Goal: Task Accomplishment & Management: Complete application form

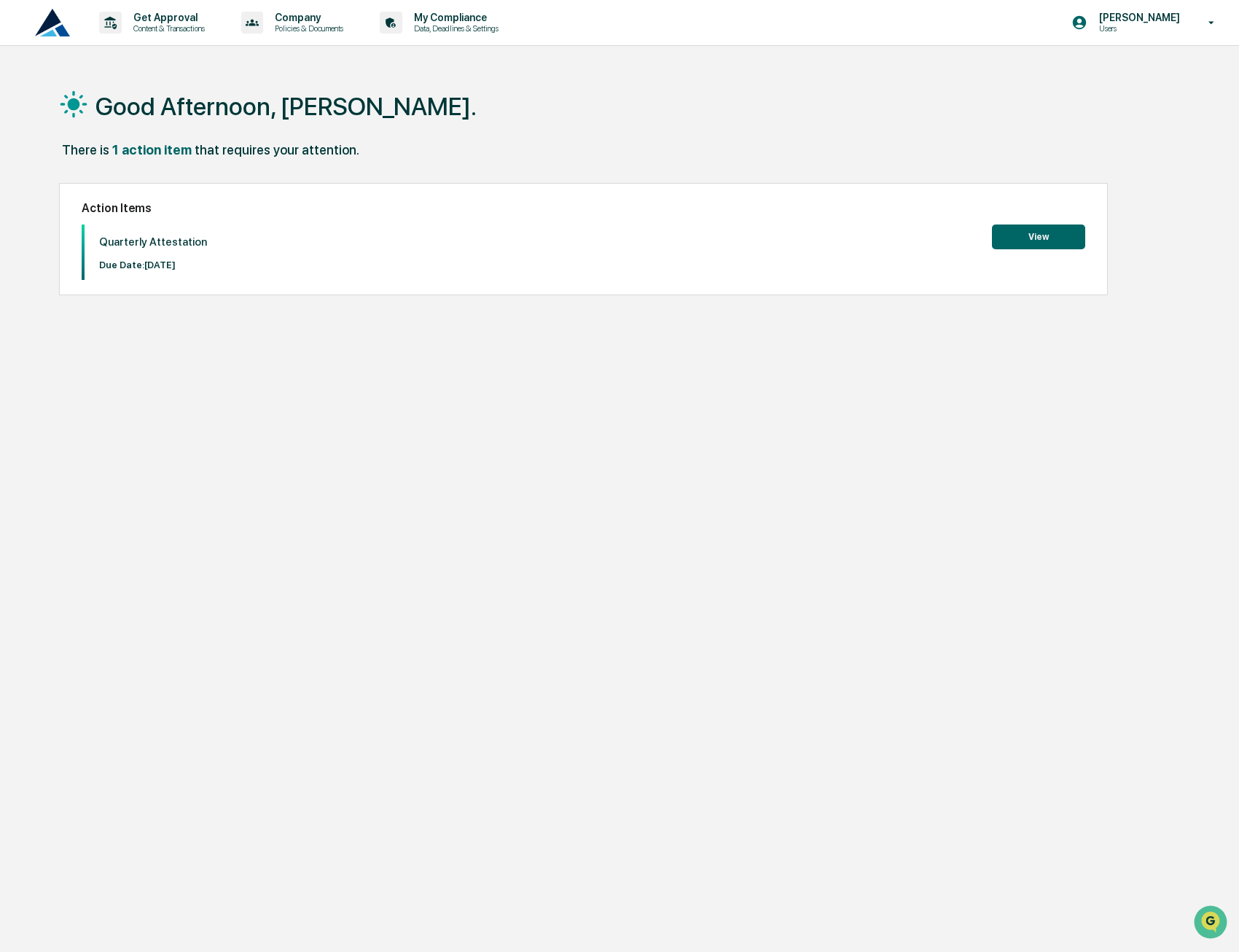
click at [1025, 228] on button "View" at bounding box center [1038, 237] width 93 height 25
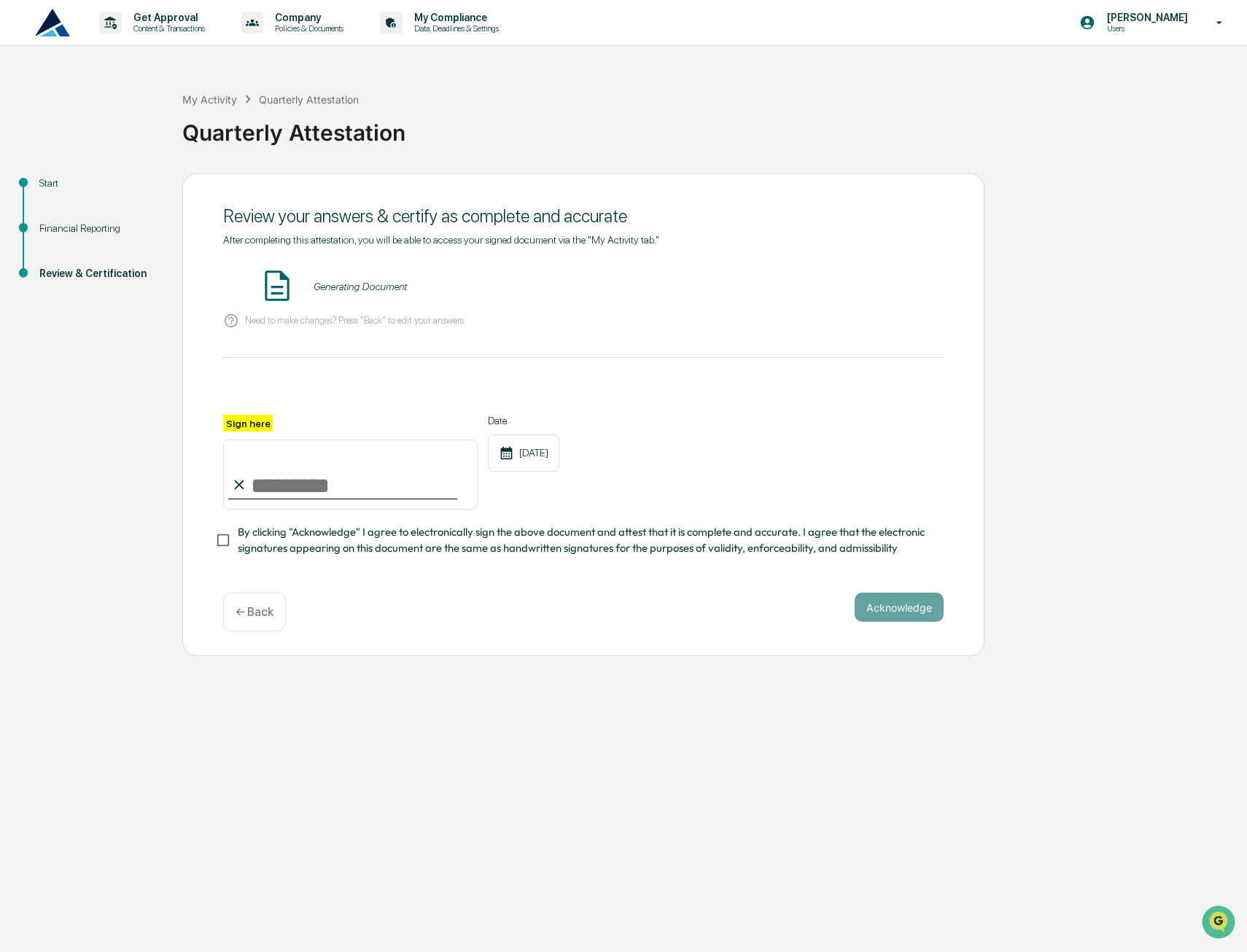
click at [266, 486] on input "Sign here" at bounding box center [350, 474] width 255 height 70
type input "**********"
click at [895, 622] on button "Acknowledge" at bounding box center [899, 606] width 89 height 29
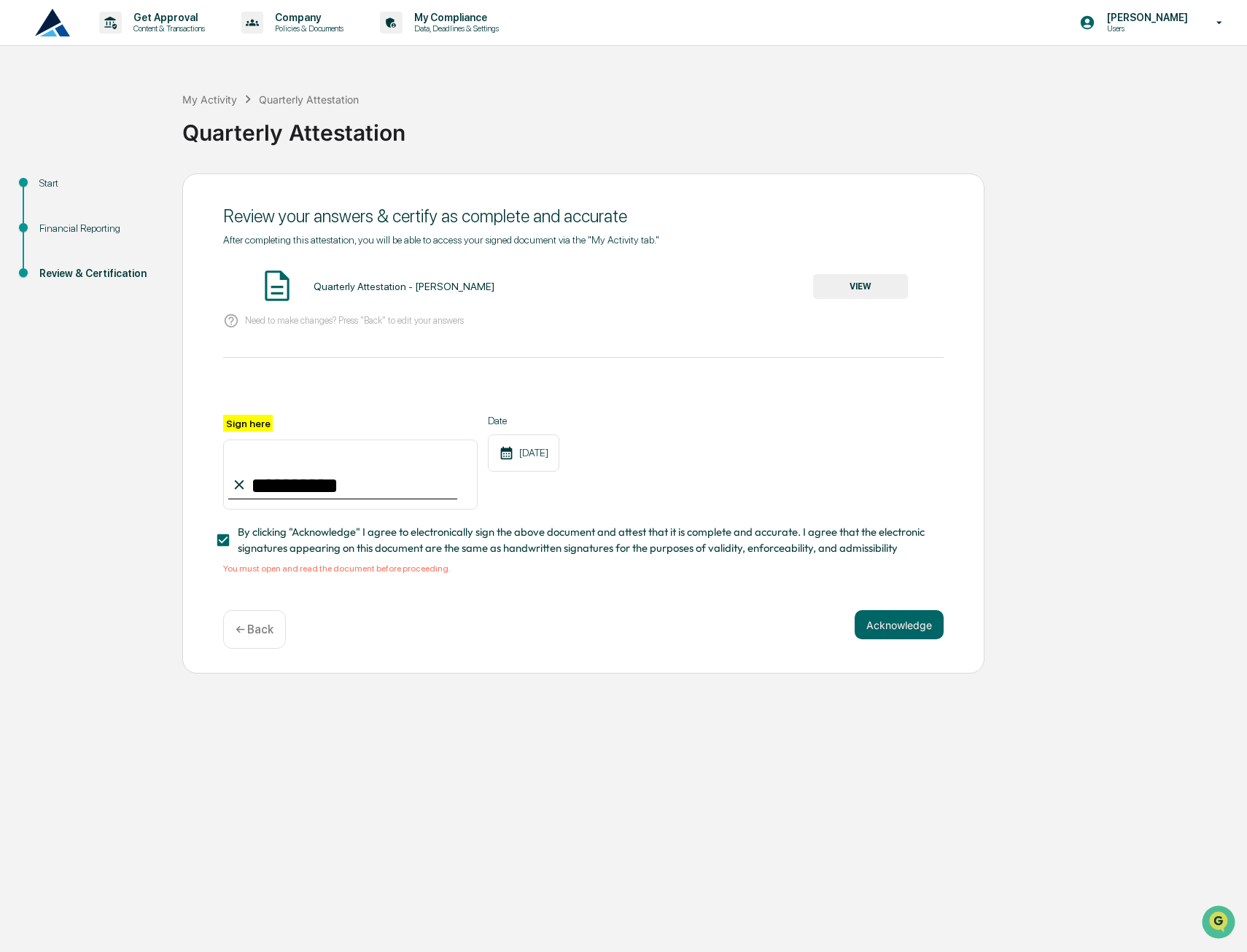
click at [341, 295] on div "Quarterly Attestation - [PERSON_NAME] VIEW" at bounding box center [584, 287] width 721 height 39
click at [338, 286] on div "Quarterly Attestation - [PERSON_NAME]" at bounding box center [404, 286] width 181 height 12
click at [859, 279] on button "VIEW" at bounding box center [860, 286] width 95 height 25
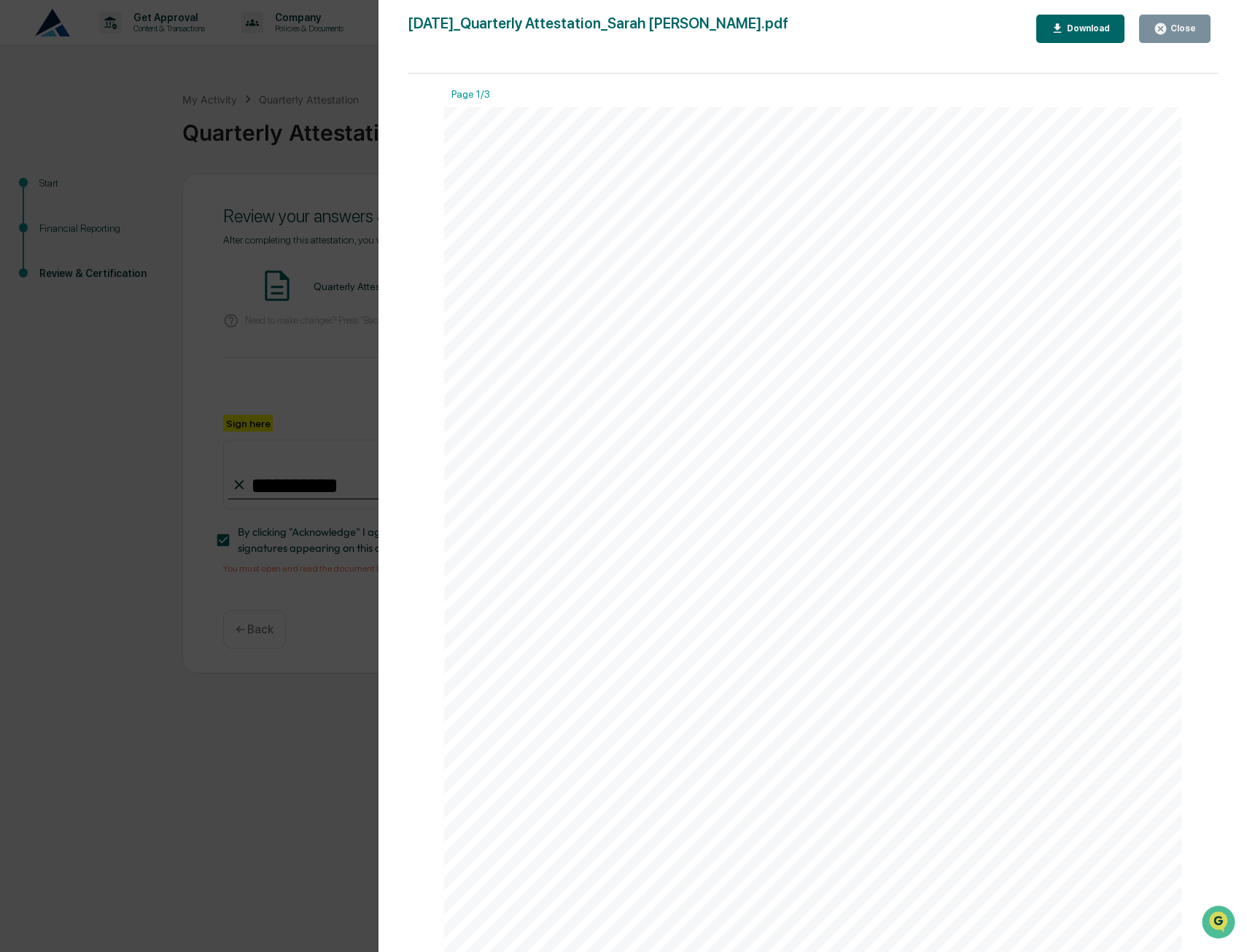
click at [374, 299] on div "Version History [DATE] 06:48 PM [PERSON_NAME] [DATE]_Quarterly Attestation_Sara…" at bounding box center [624, 476] width 1247 height 952
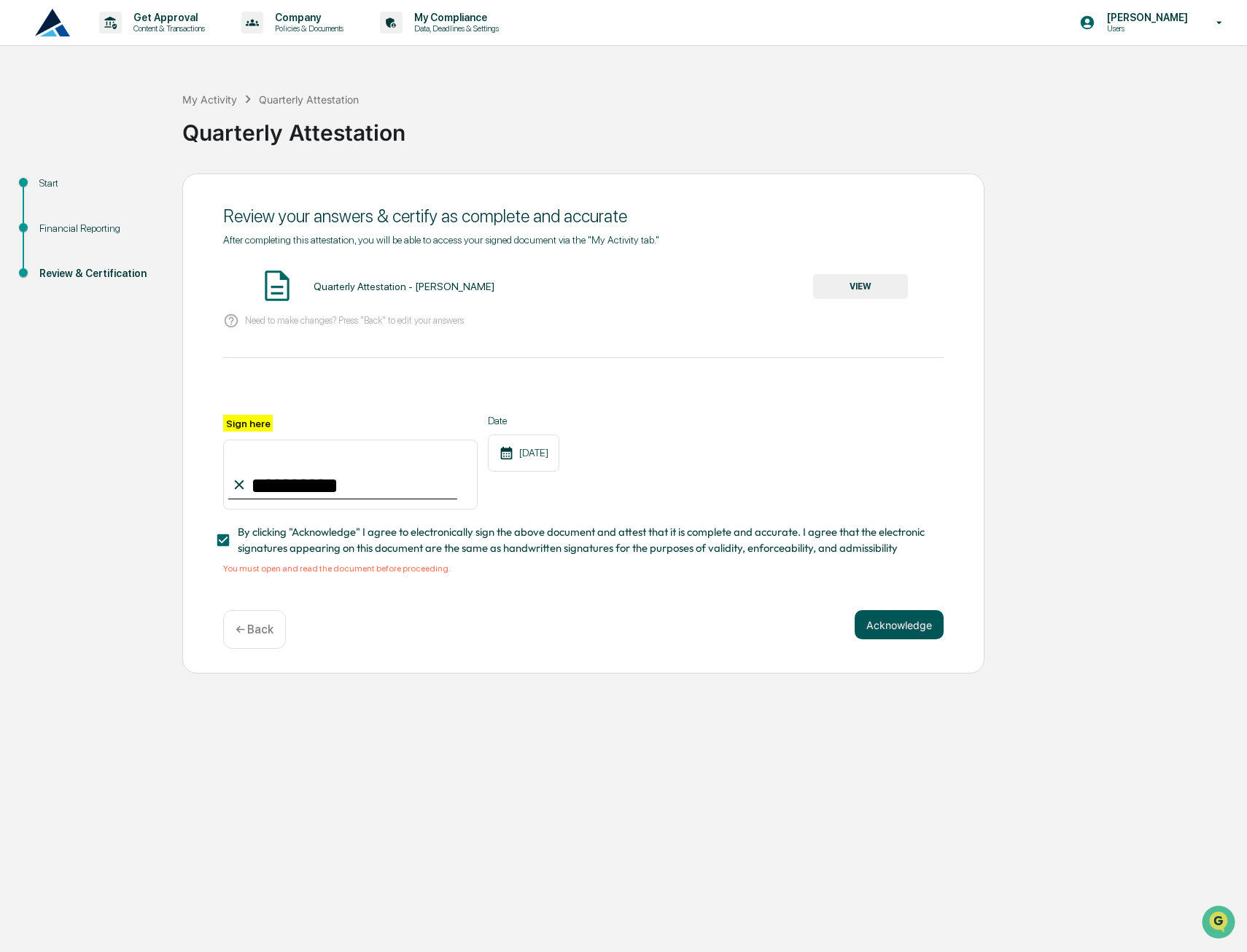
click at [899, 632] on button "Acknowledge" at bounding box center [899, 624] width 89 height 29
